Goal: Information Seeking & Learning: Learn about a topic

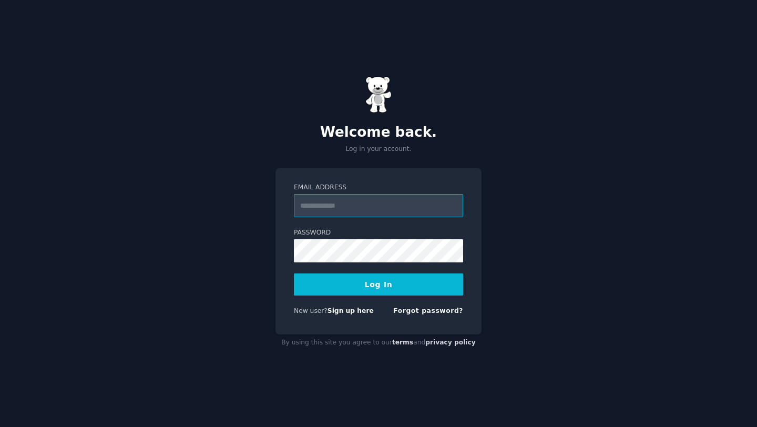
click at [394, 207] on input "Email Address" at bounding box center [378, 205] width 169 height 23
type input "**********"
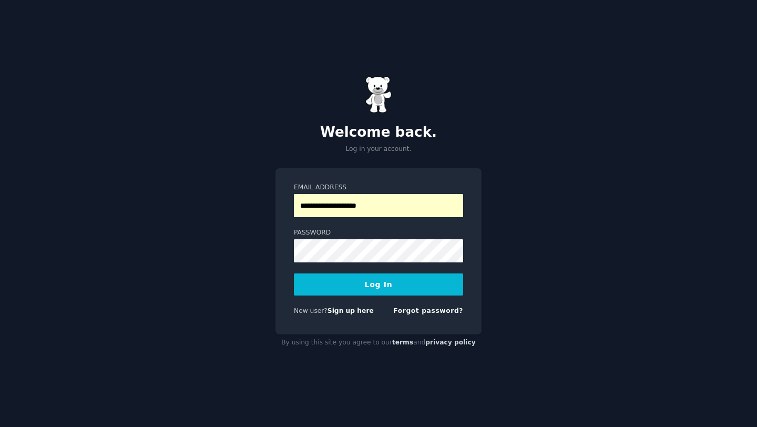
click at [379, 281] on button "Log In" at bounding box center [378, 284] width 169 height 22
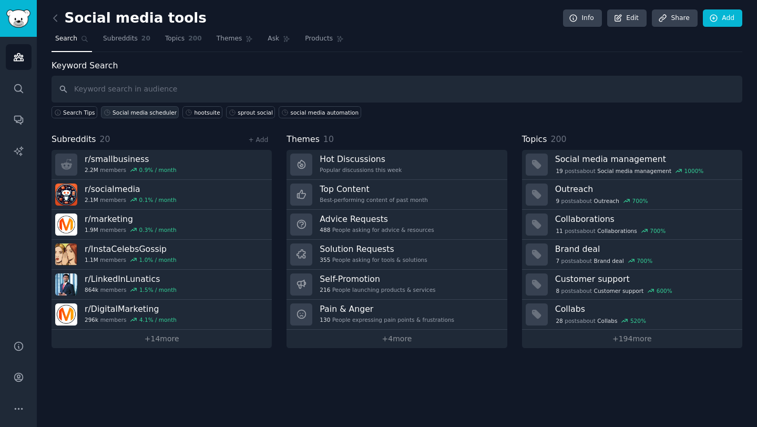
click at [128, 113] on div "Social media scheduler" at bounding box center [145, 112] width 64 height 7
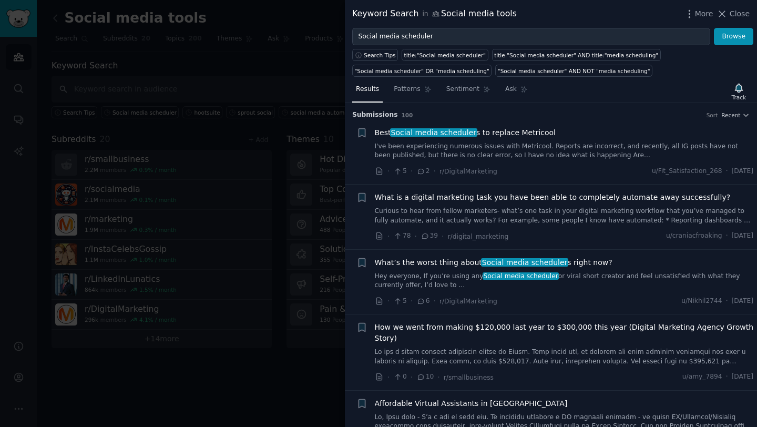
click at [509, 133] on span "Best Social media scheduler s to replace Metricool" at bounding box center [465, 132] width 181 height 11
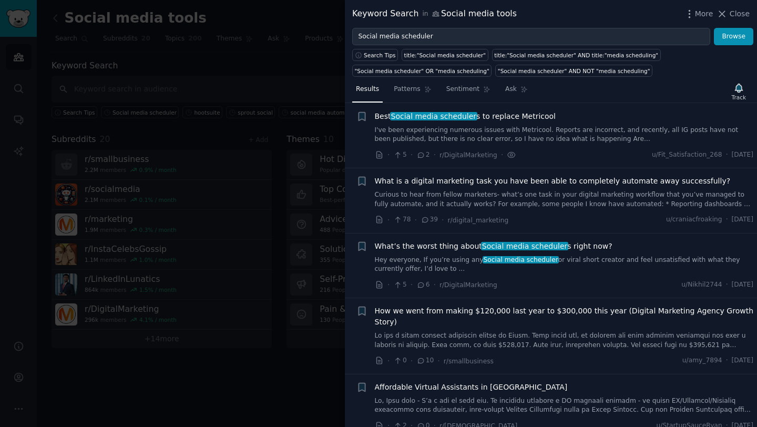
click at [447, 181] on span "What is a digital marketing task you have been able to completely automate away…" at bounding box center [553, 181] width 356 height 11
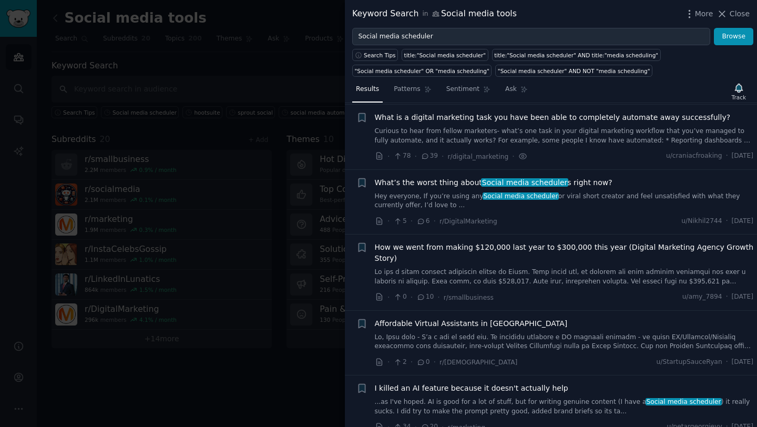
scroll to position [81, 0]
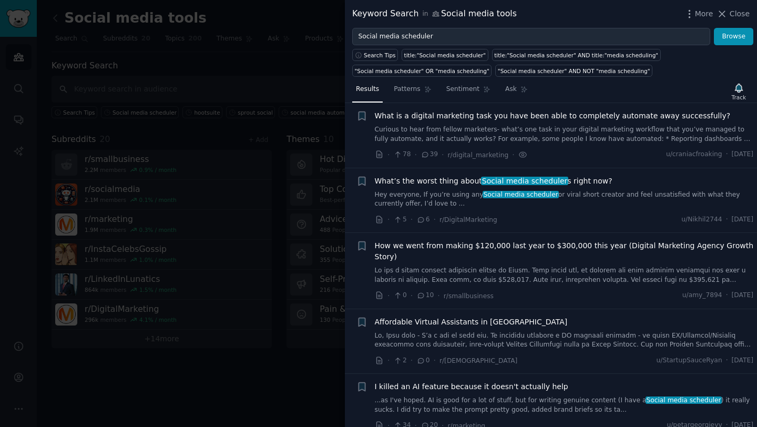
click at [443, 182] on span "What’s the worst thing about Social media scheduler s right now?" at bounding box center [494, 181] width 238 height 11
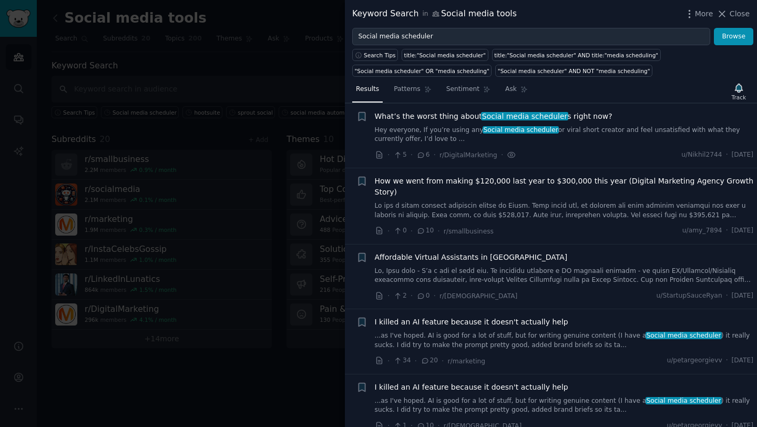
scroll to position [146, 0]
click at [448, 179] on span "How we went from making $120,000 last year to $300,000 this year (Digital Marke…" at bounding box center [564, 187] width 379 height 22
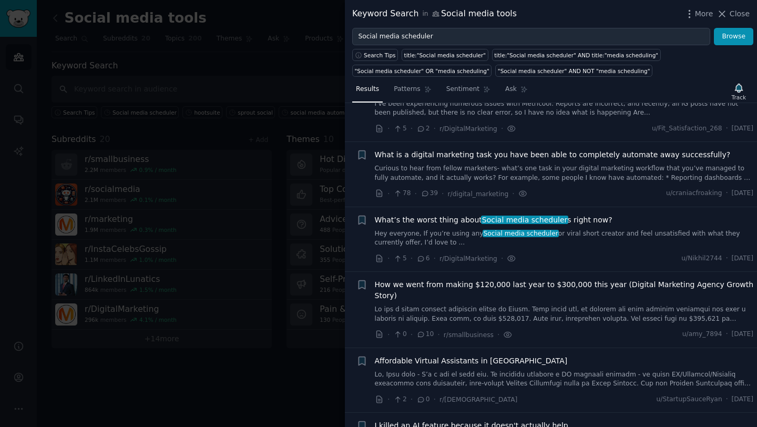
scroll to position [0, 0]
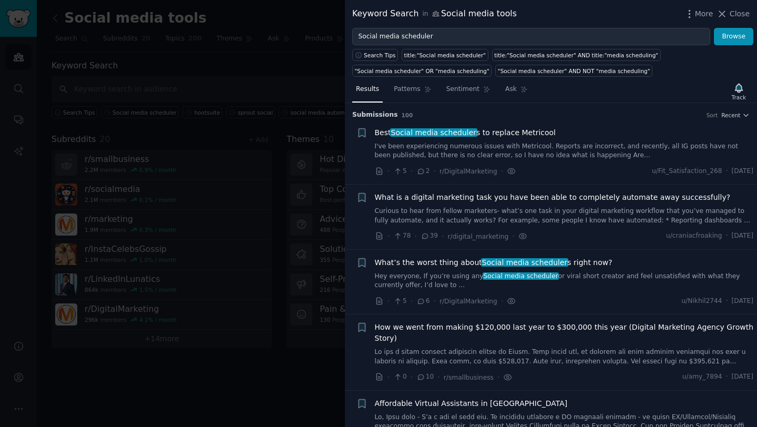
click at [278, 83] on div at bounding box center [378, 213] width 757 height 427
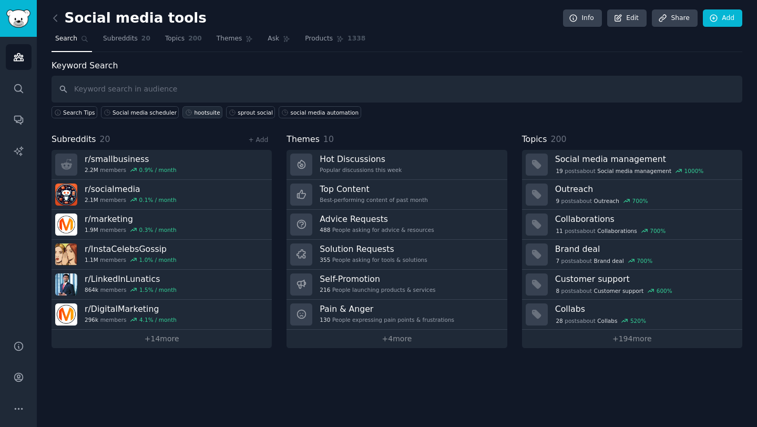
click at [200, 110] on div "hootsuite" at bounding box center [207, 112] width 26 height 7
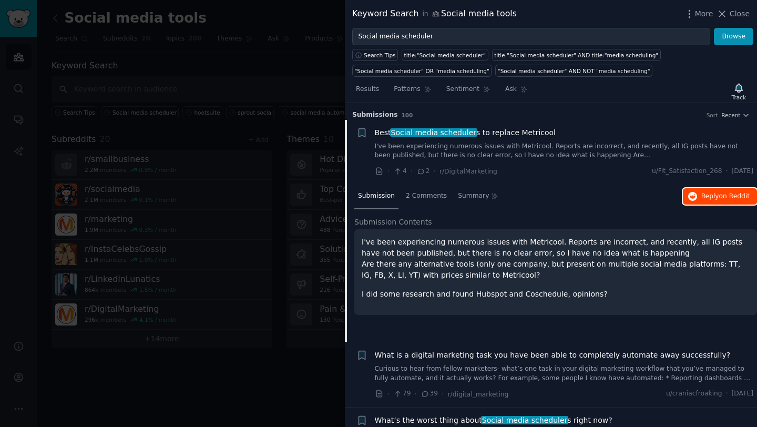
click at [726, 198] on span "on Reddit" at bounding box center [734, 195] width 30 height 7
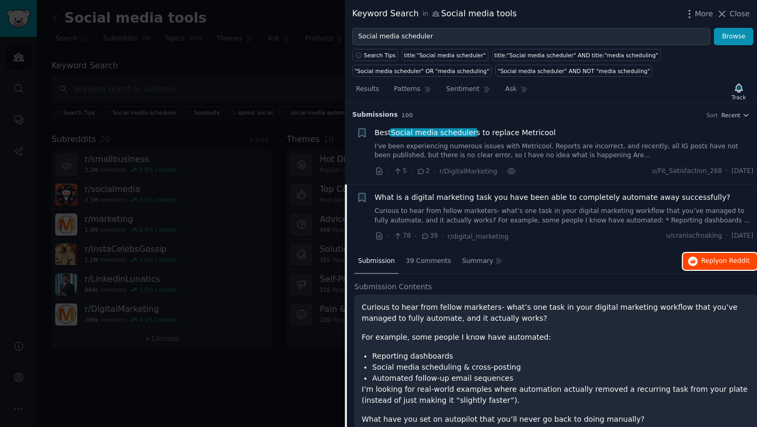
click at [710, 260] on span "Reply on Reddit" at bounding box center [725, 261] width 48 height 9
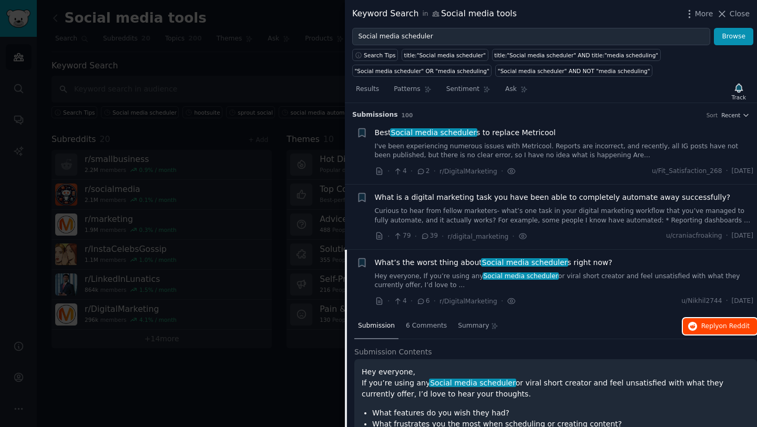
click at [706, 324] on span "Reply on Reddit" at bounding box center [725, 326] width 48 height 9
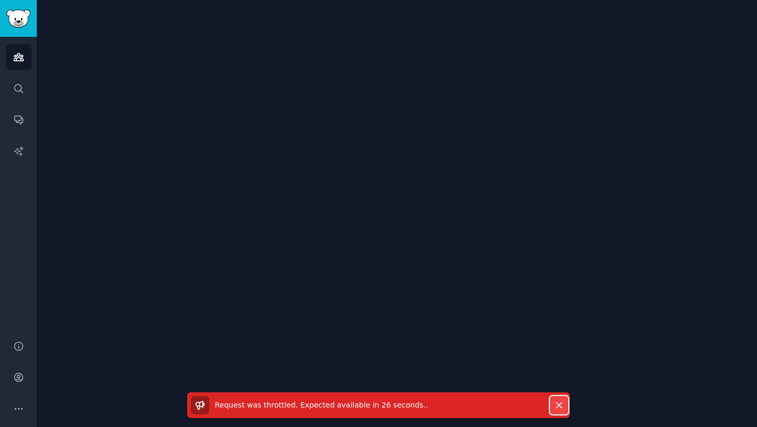
click at [560, 406] on icon "button" at bounding box center [559, 405] width 6 height 6
click at [561, 405] on icon "button" at bounding box center [559, 405] width 11 height 11
